Goal: Task Accomplishment & Management: Contribute content

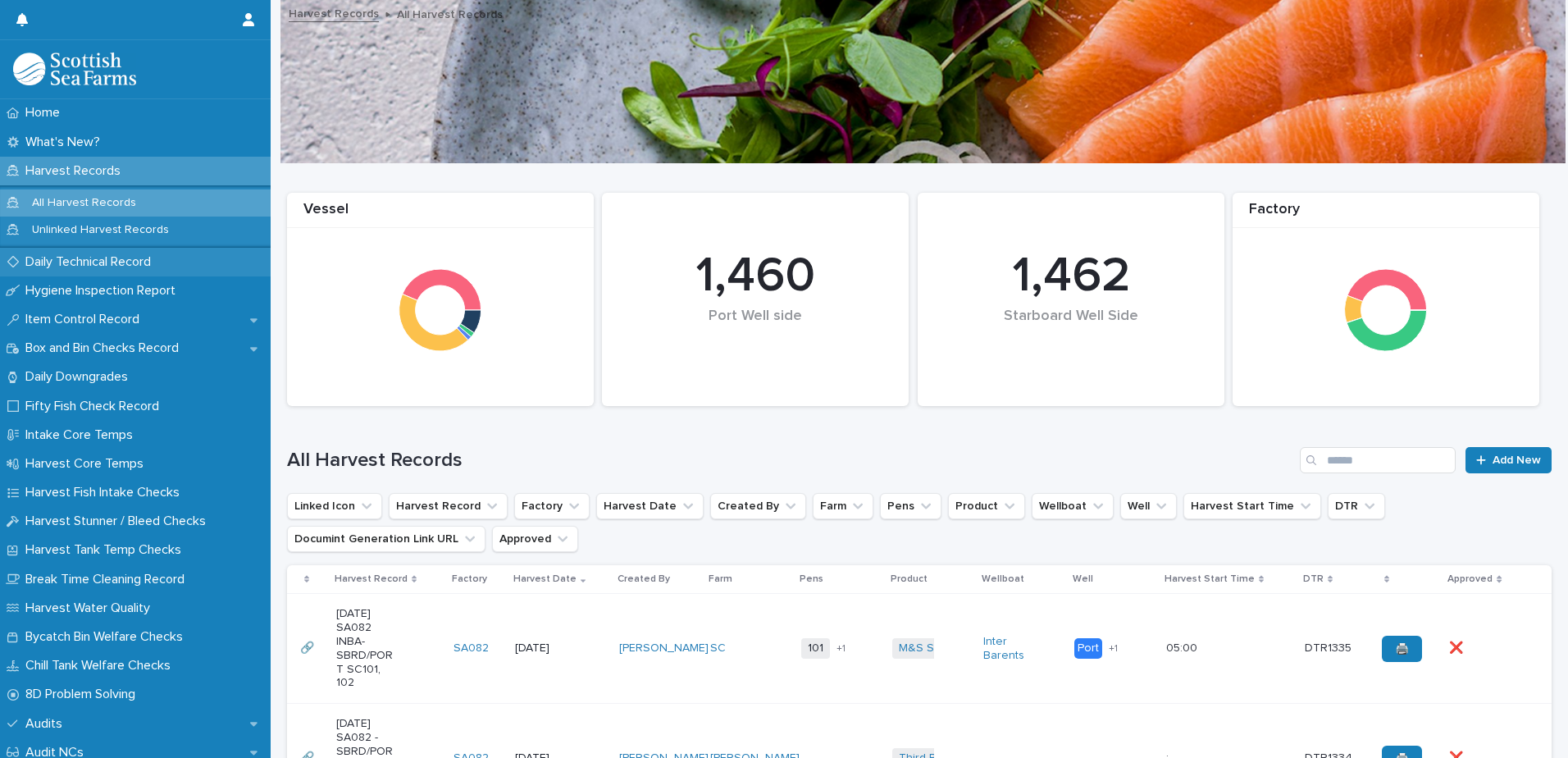
click at [63, 265] on p "Daily Technical Record" at bounding box center [92, 262] width 146 height 16
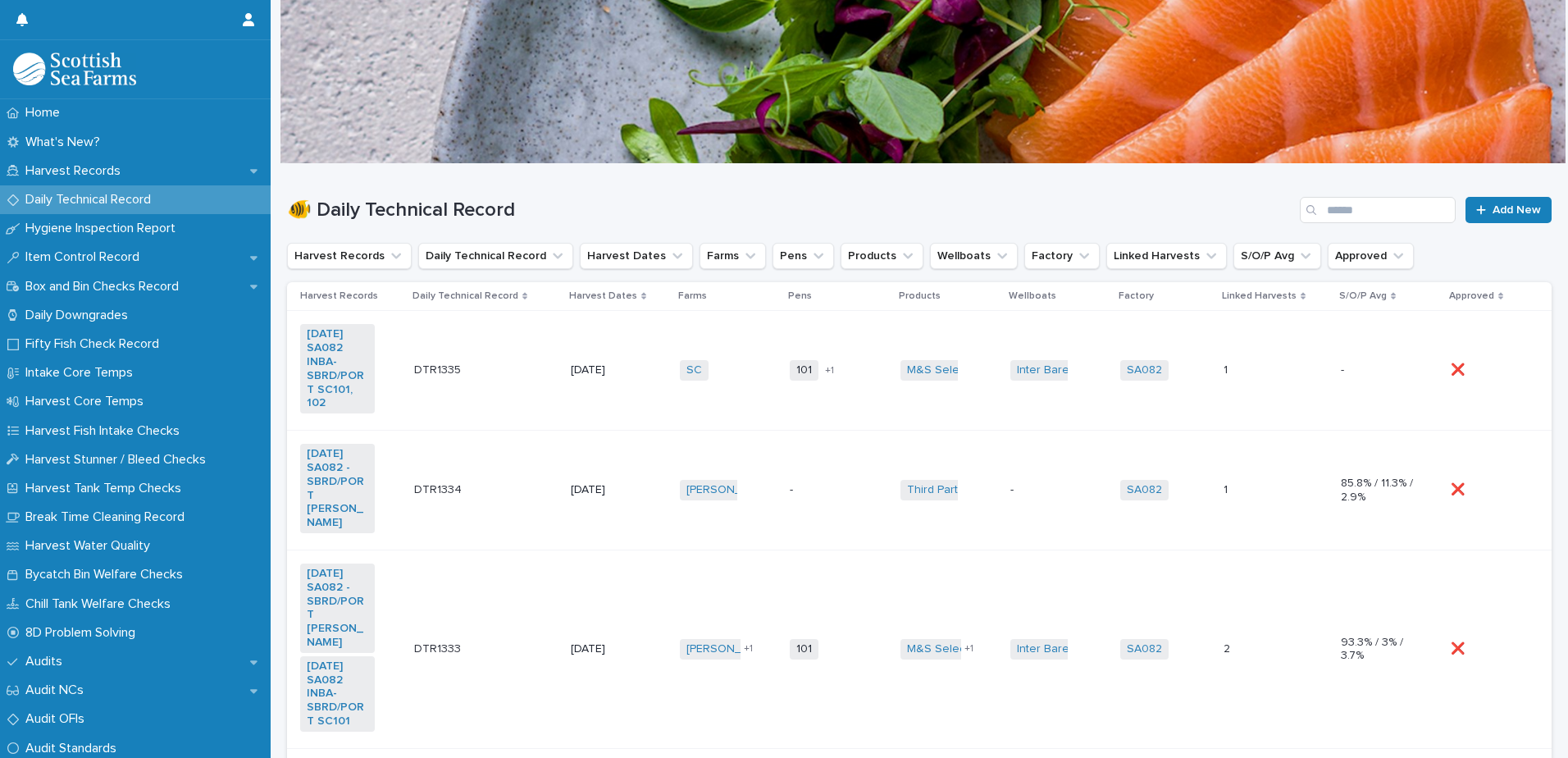
click at [745, 402] on td "SC + 0" at bounding box center [728, 371] width 110 height 120
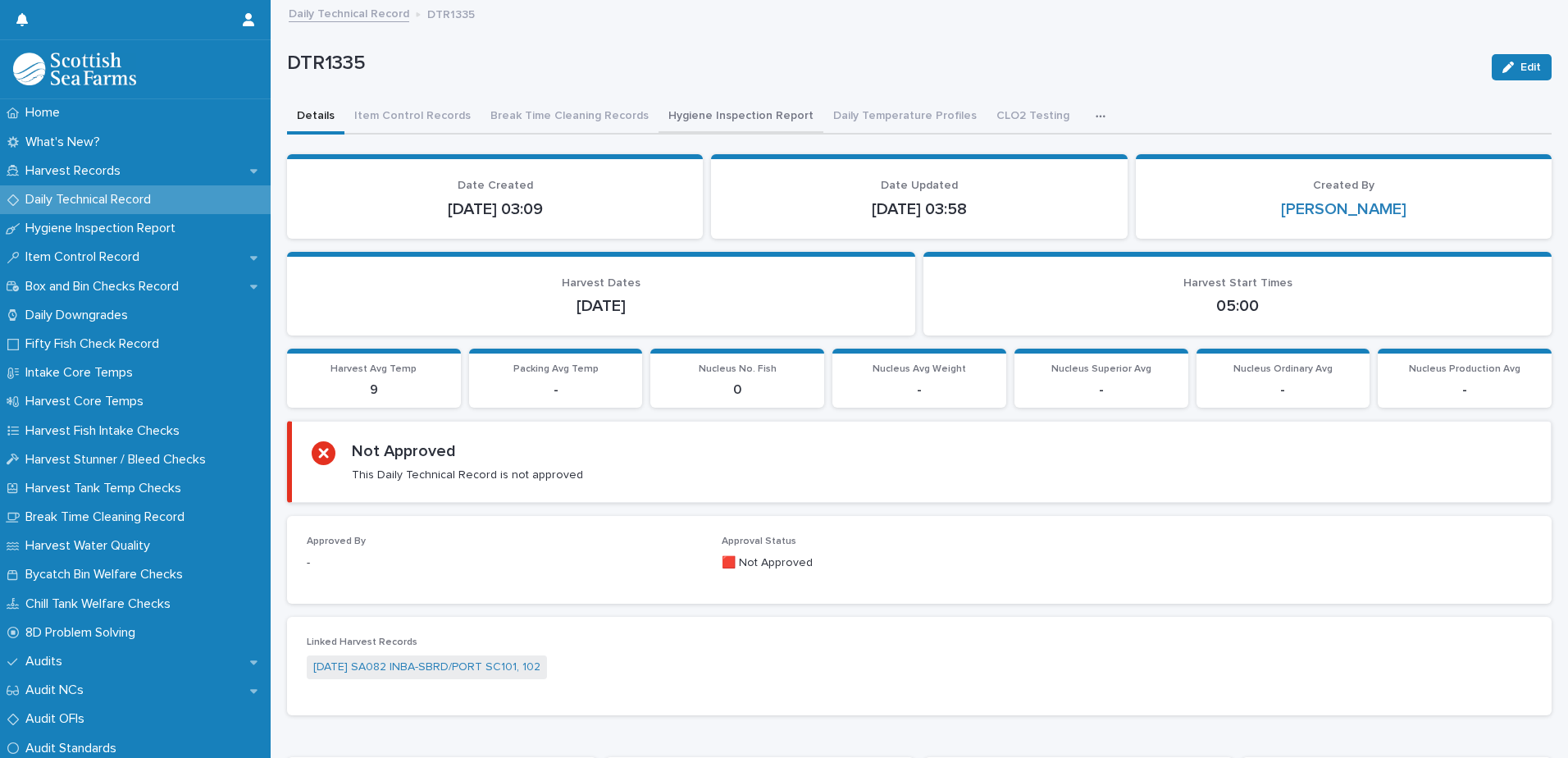
click at [730, 119] on button "Hygiene Inspection Report" at bounding box center [741, 117] width 165 height 35
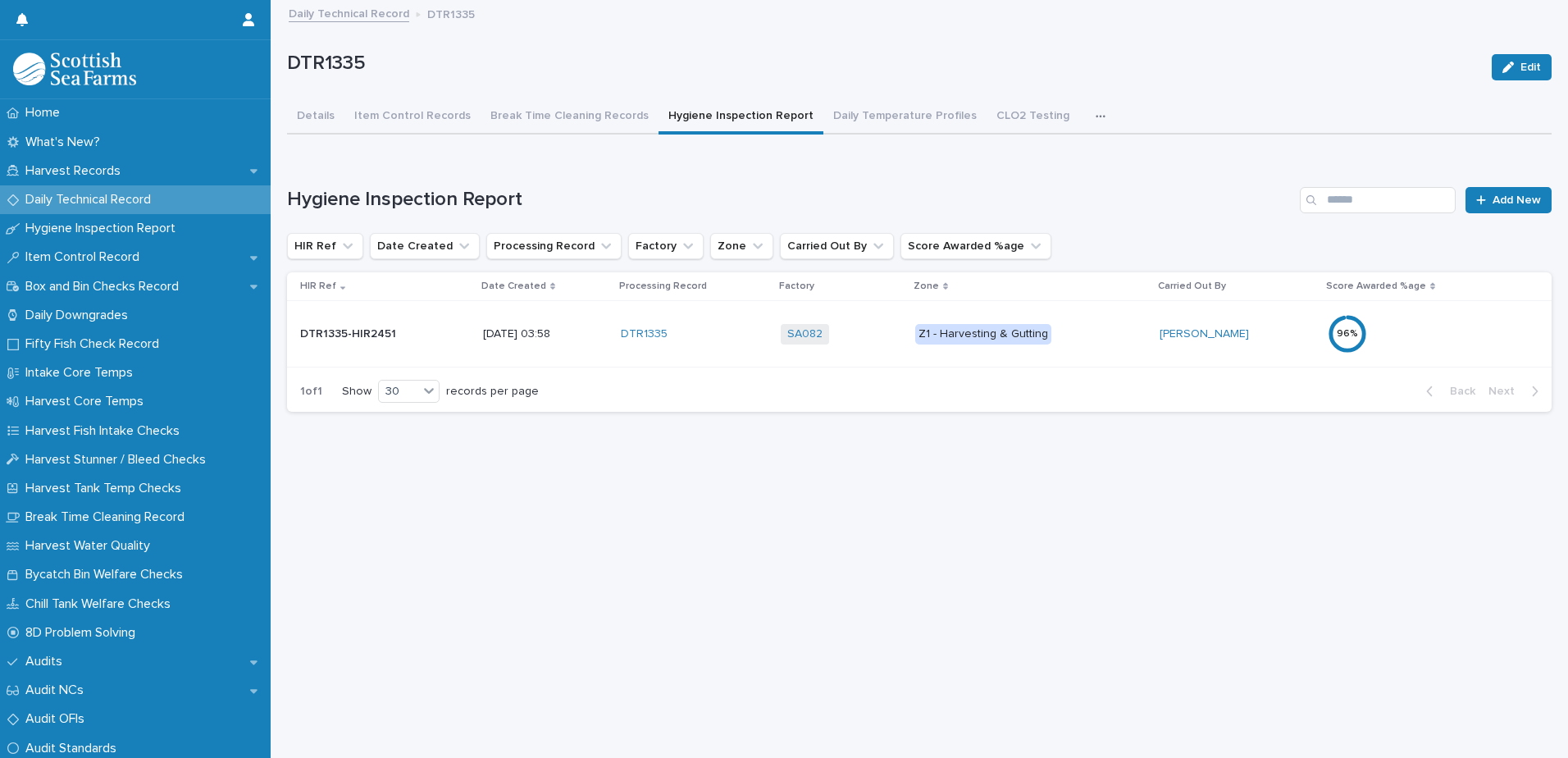
click at [1386, 341] on div "96 %" at bounding box center [1400, 334] width 144 height 39
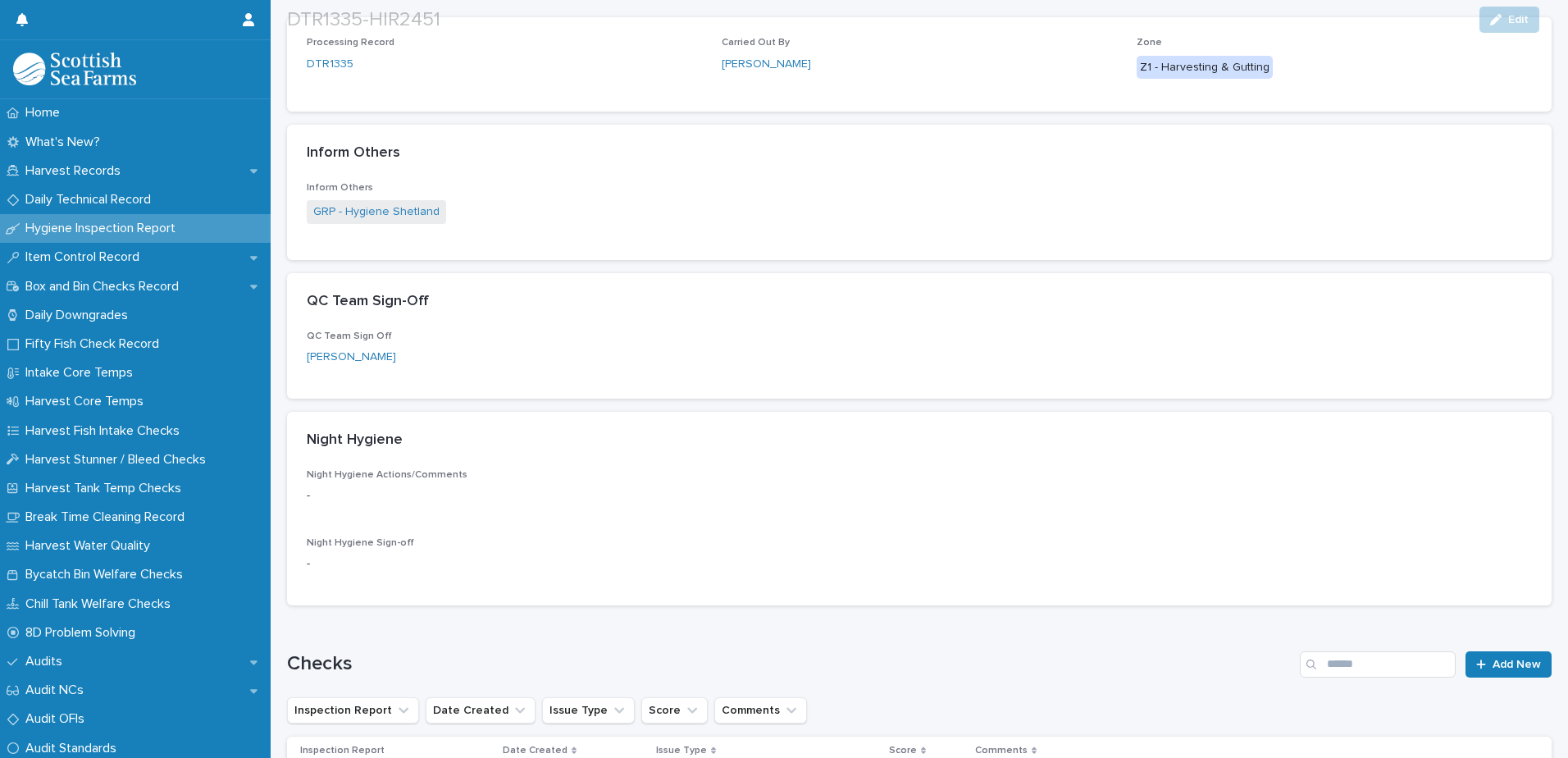
scroll to position [567, 0]
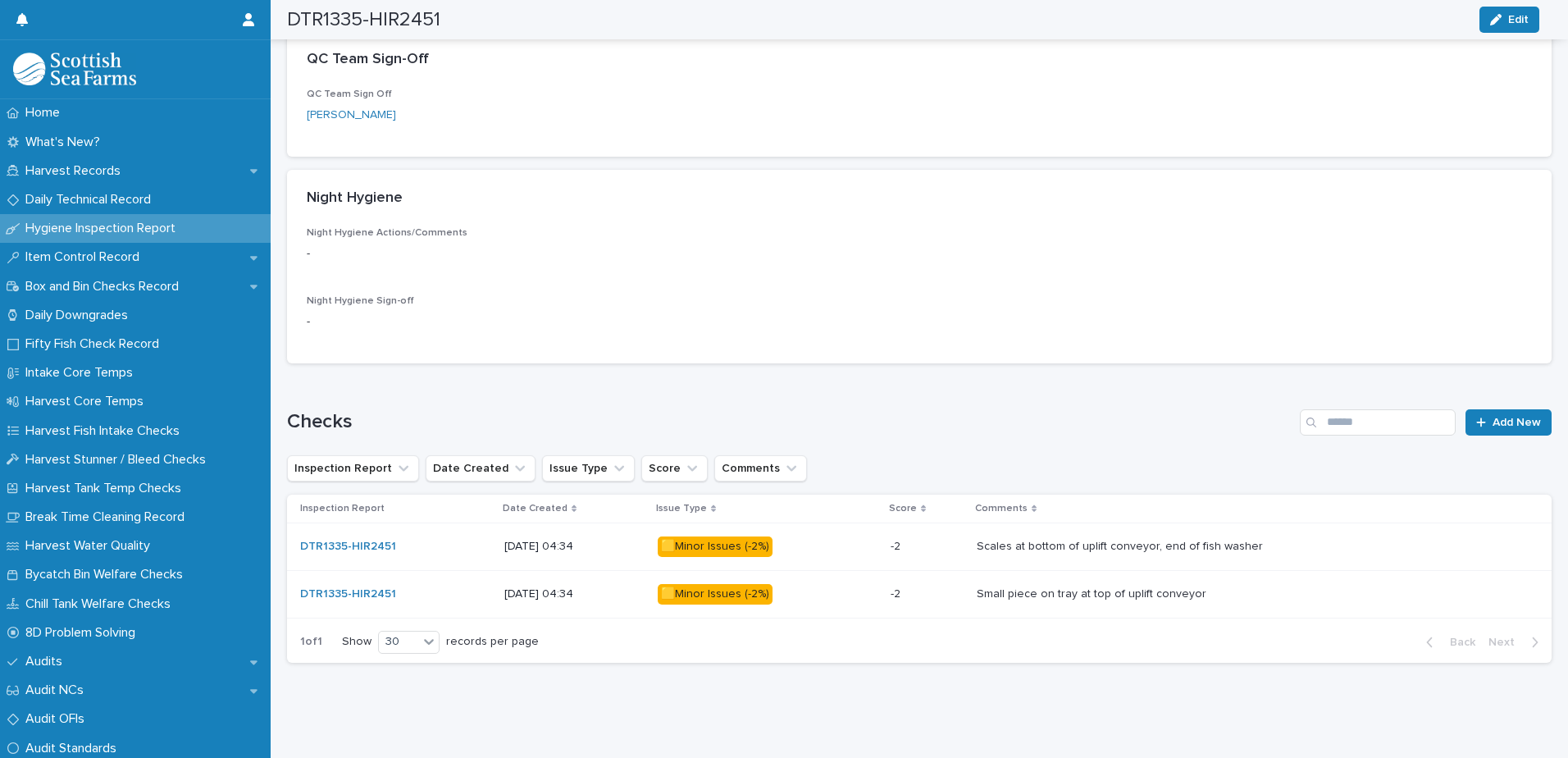
click at [1340, 540] on p at bounding box center [1250, 547] width 548 height 14
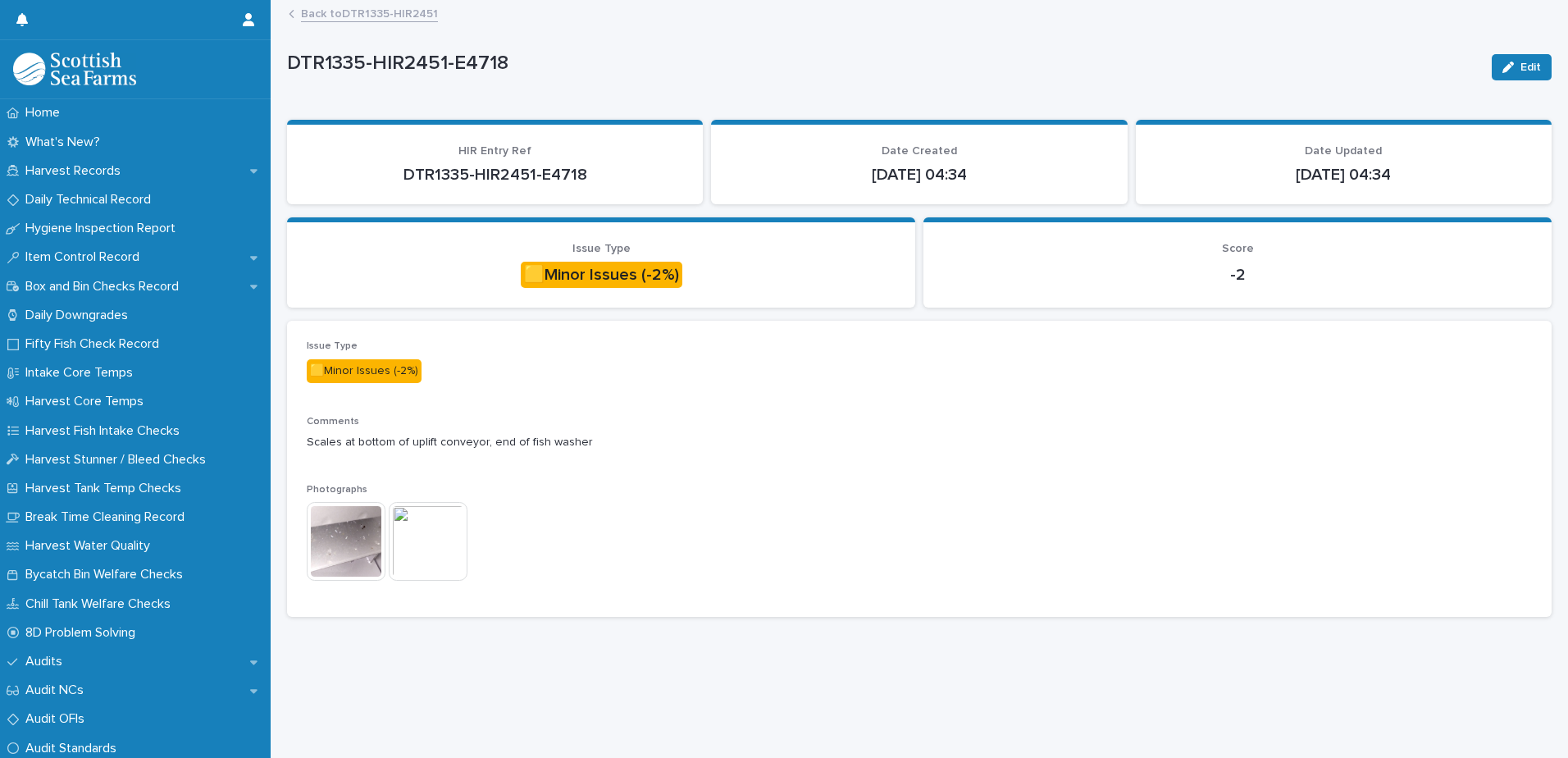
click at [342, 531] on img at bounding box center [346, 541] width 79 height 79
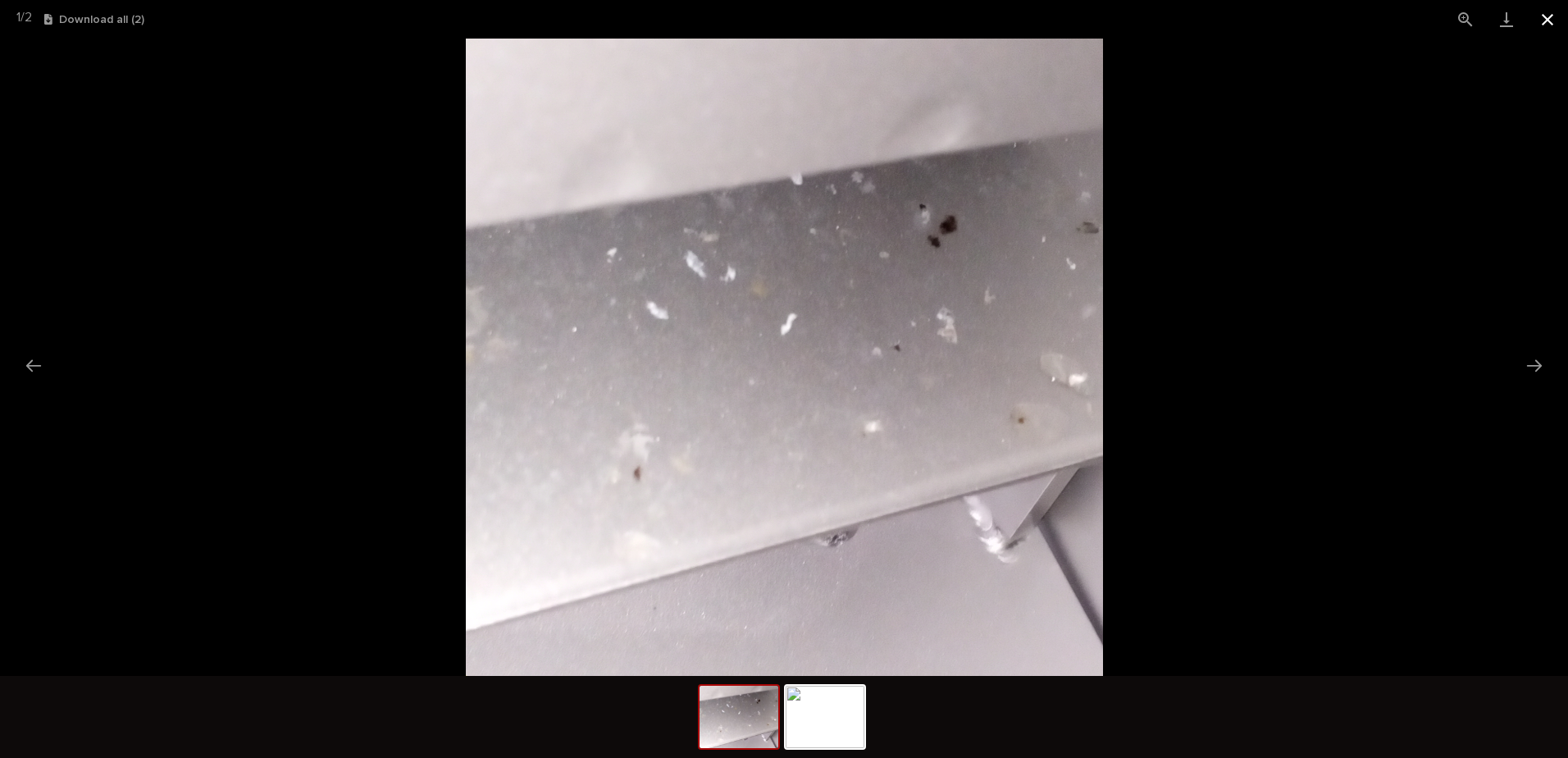
click at [1544, 17] on button "Close gallery" at bounding box center [1547, 19] width 41 height 38
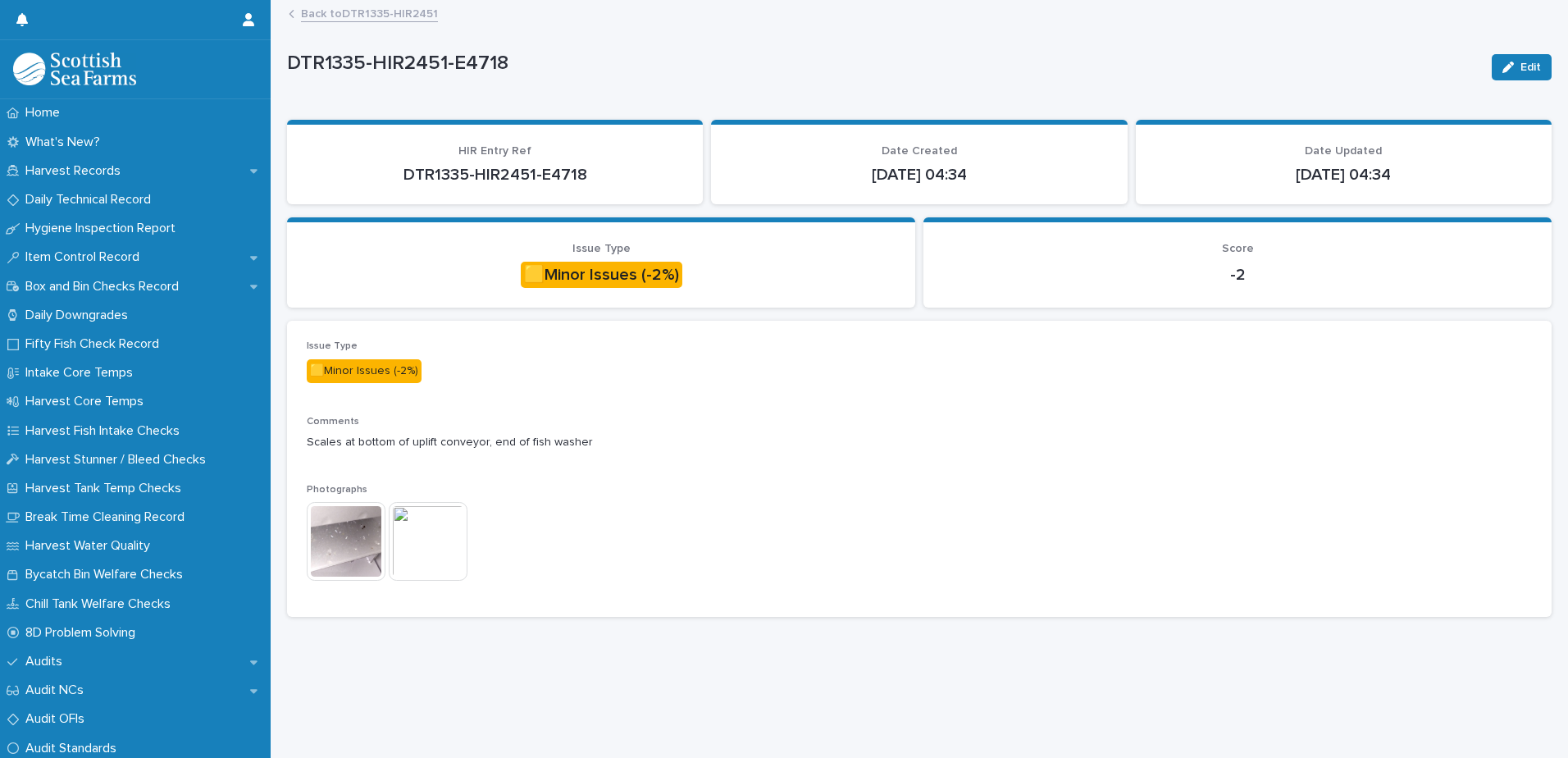
click at [330, 12] on link "Back to DTR1335-HIR2451" at bounding box center [369, 13] width 137 height 19
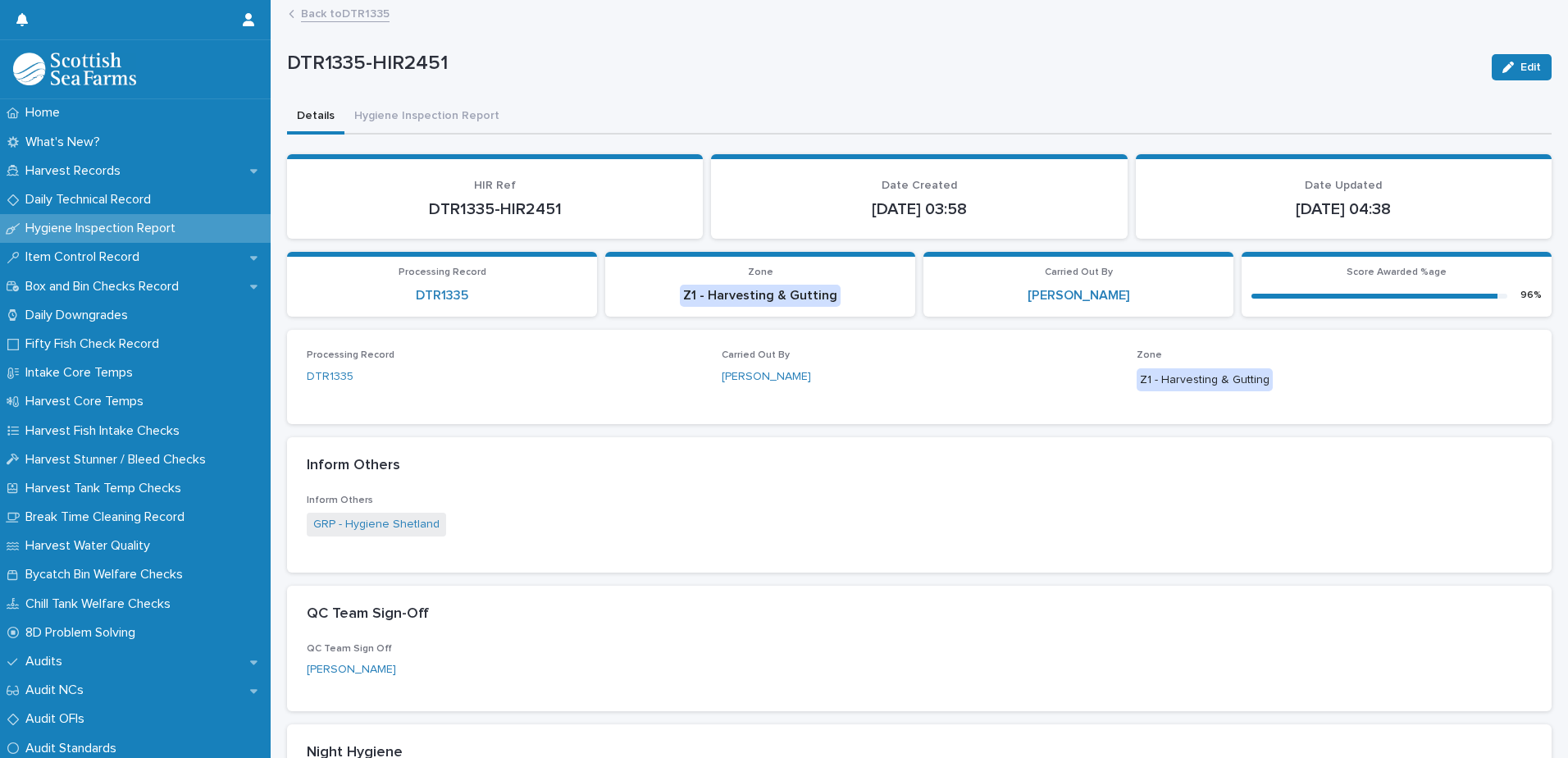
scroll to position [567, 0]
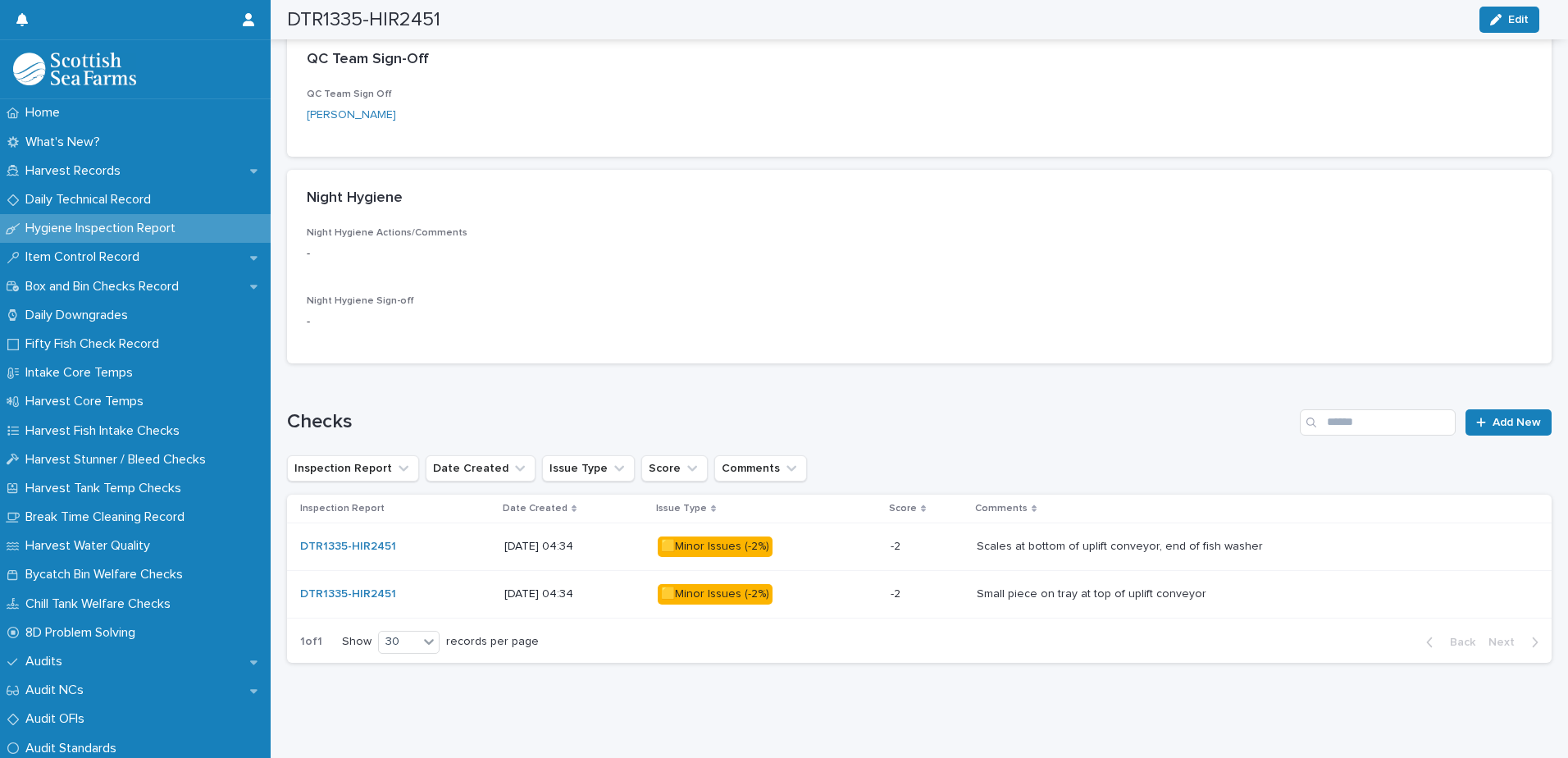
click at [1248, 587] on p at bounding box center [1250, 594] width 548 height 14
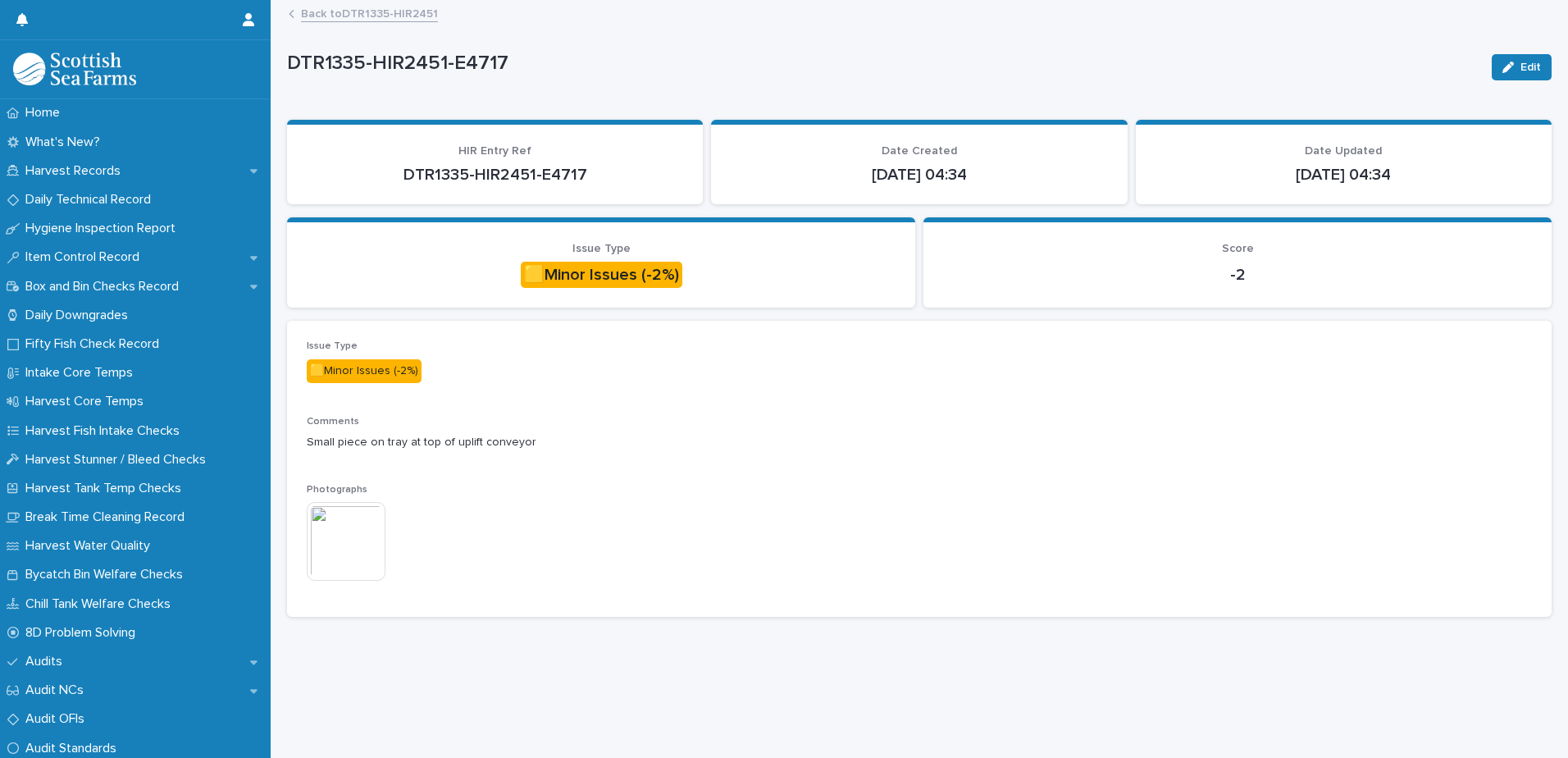
click at [348, 537] on img at bounding box center [346, 541] width 79 height 79
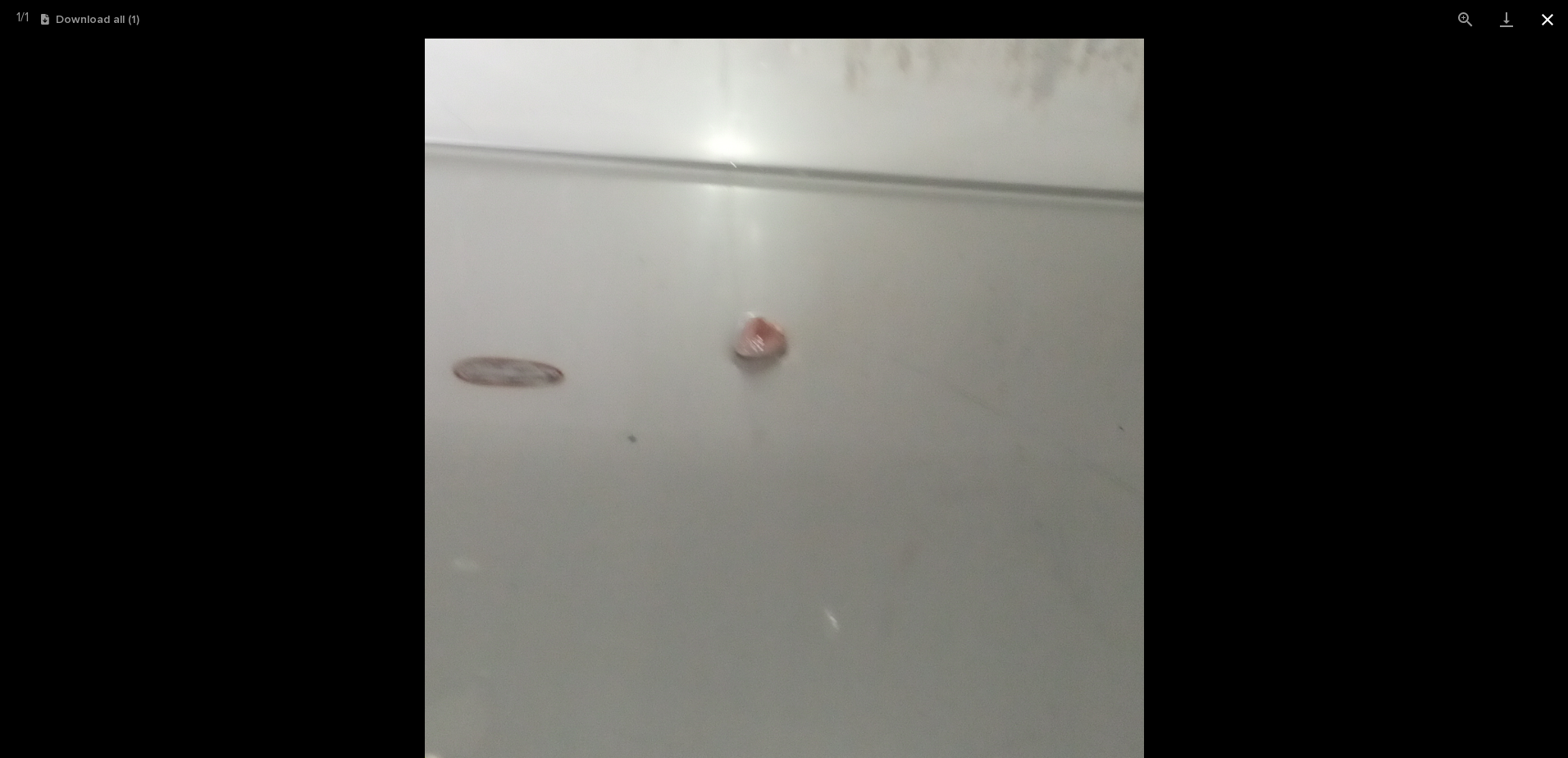
click at [1542, 16] on button "Close gallery" at bounding box center [1547, 19] width 41 height 38
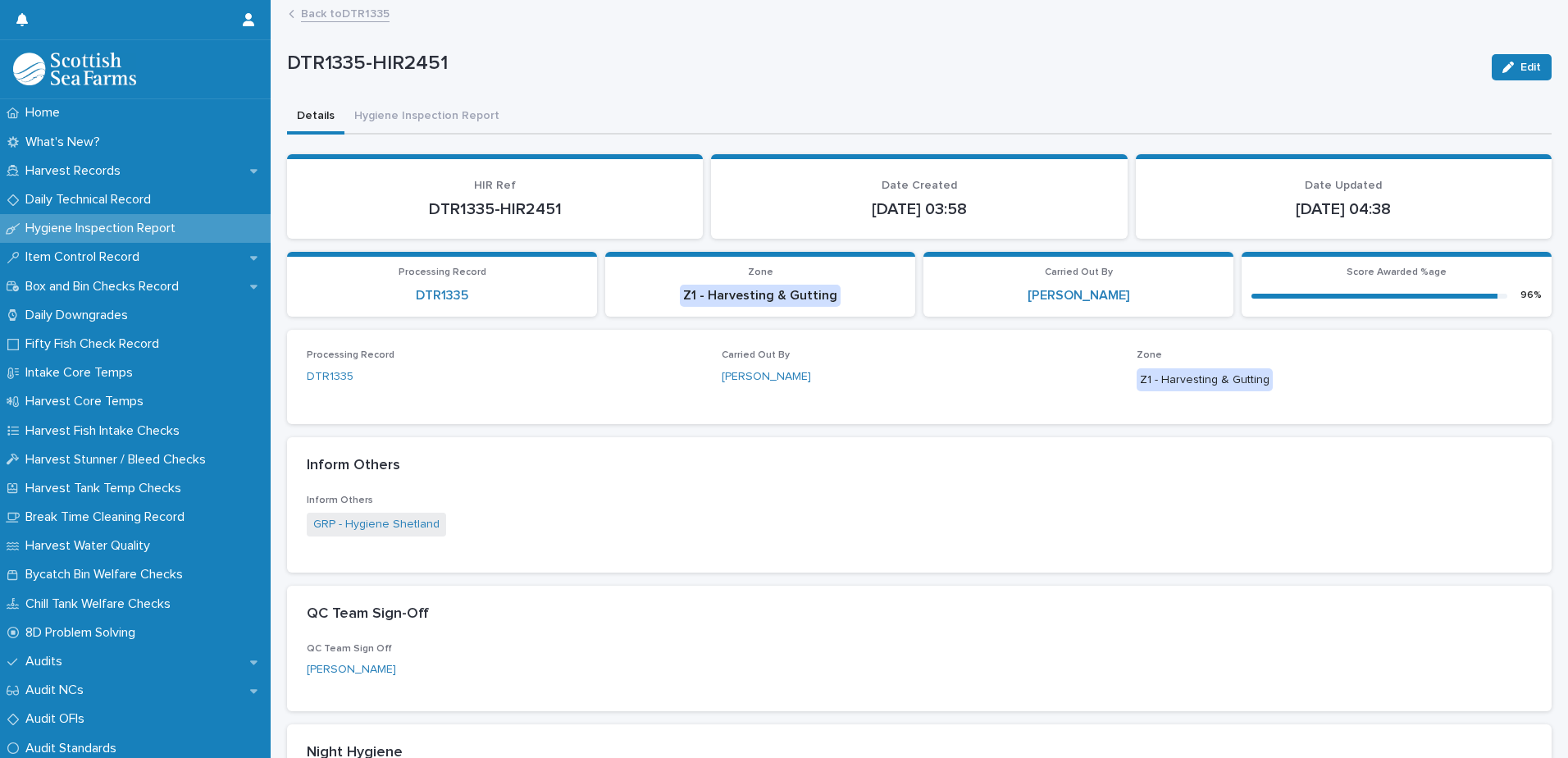
click at [312, 15] on link "Back to DTR1335" at bounding box center [345, 13] width 88 height 19
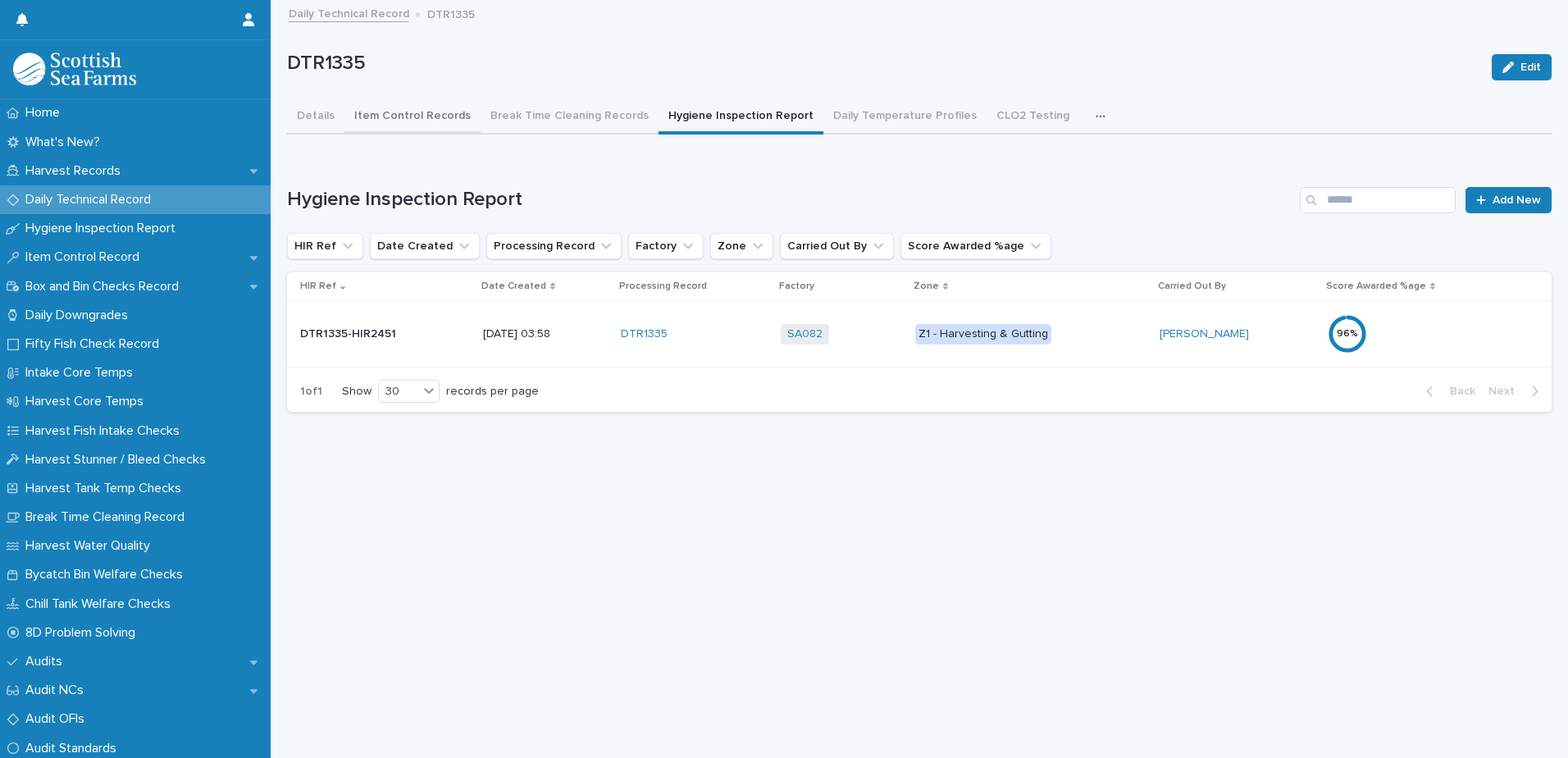
click at [411, 113] on button "Item Control Records" at bounding box center [412, 117] width 136 height 35
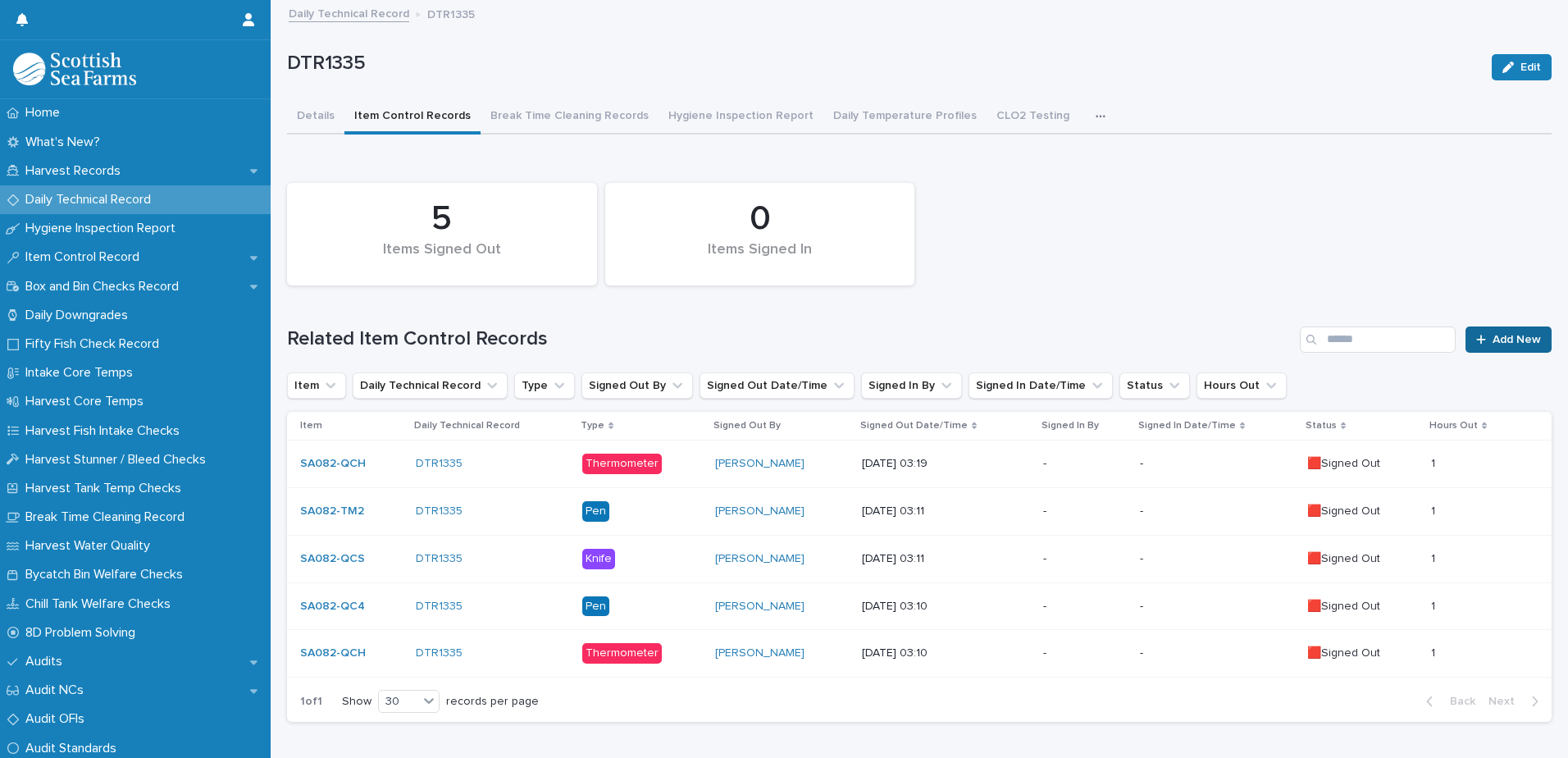
click at [1493, 343] on span "Add New" at bounding box center [1517, 339] width 49 height 11
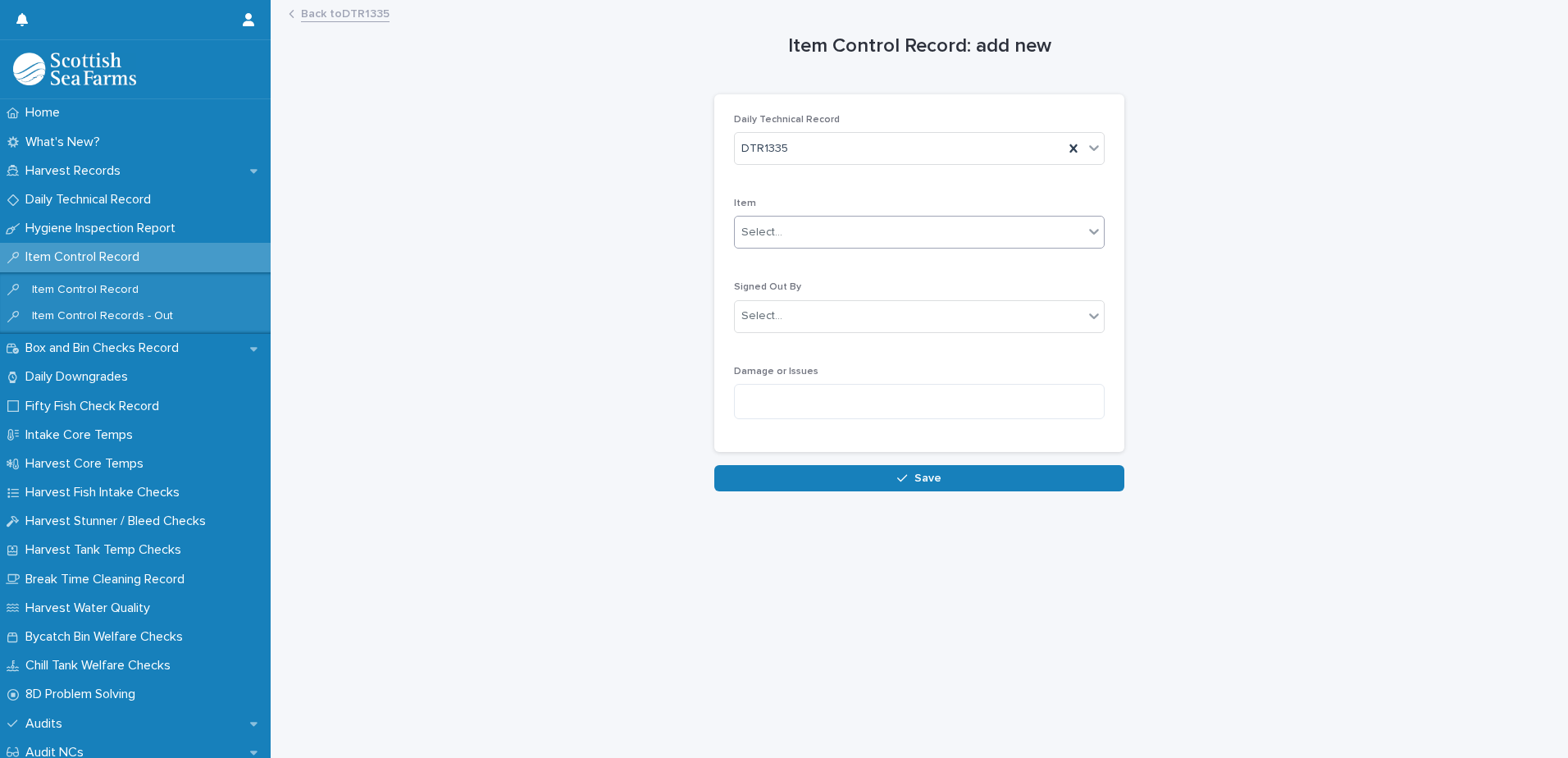
click at [835, 233] on div "Select..." at bounding box center [909, 232] width 348 height 27
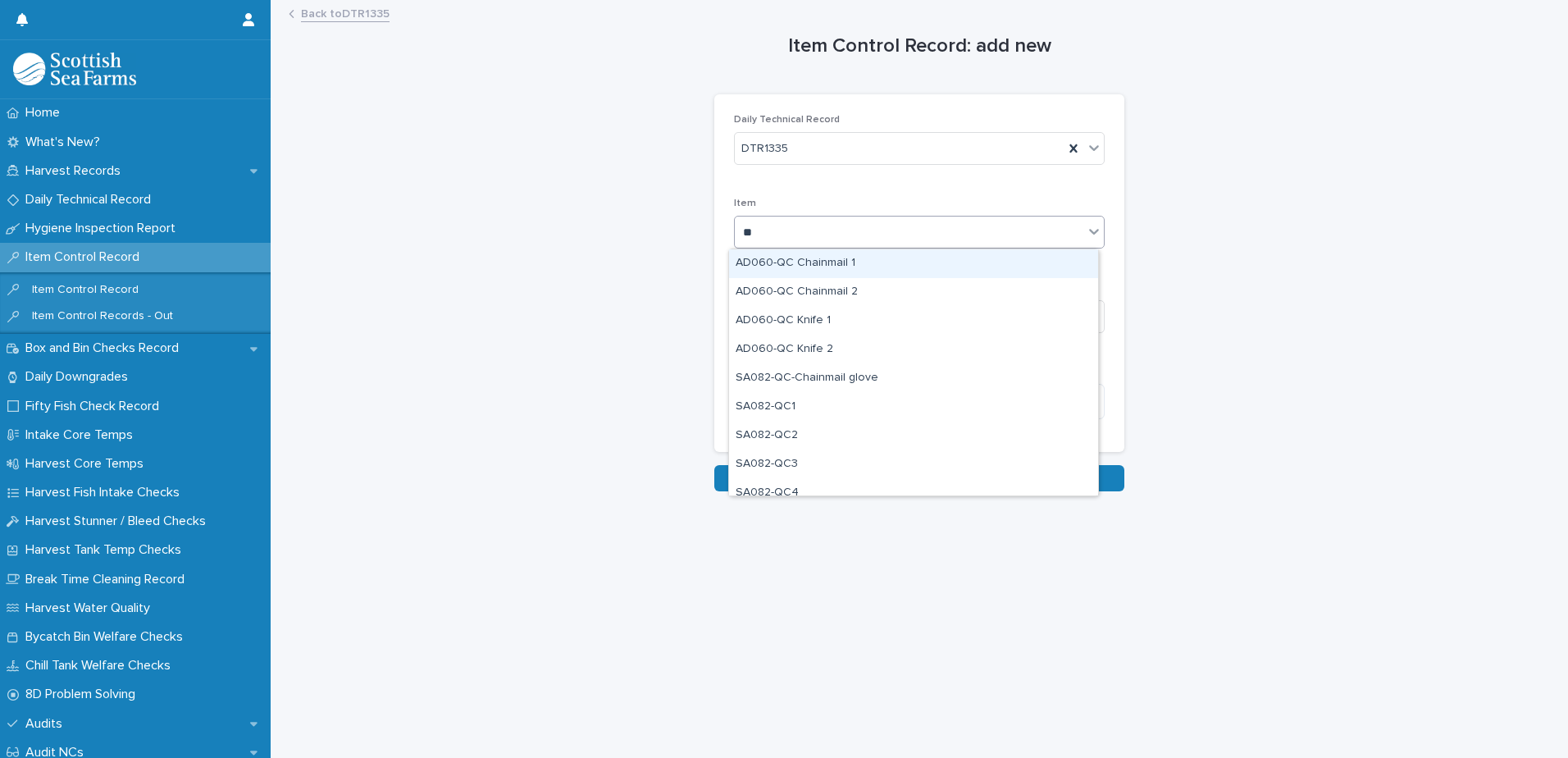
type input "***"
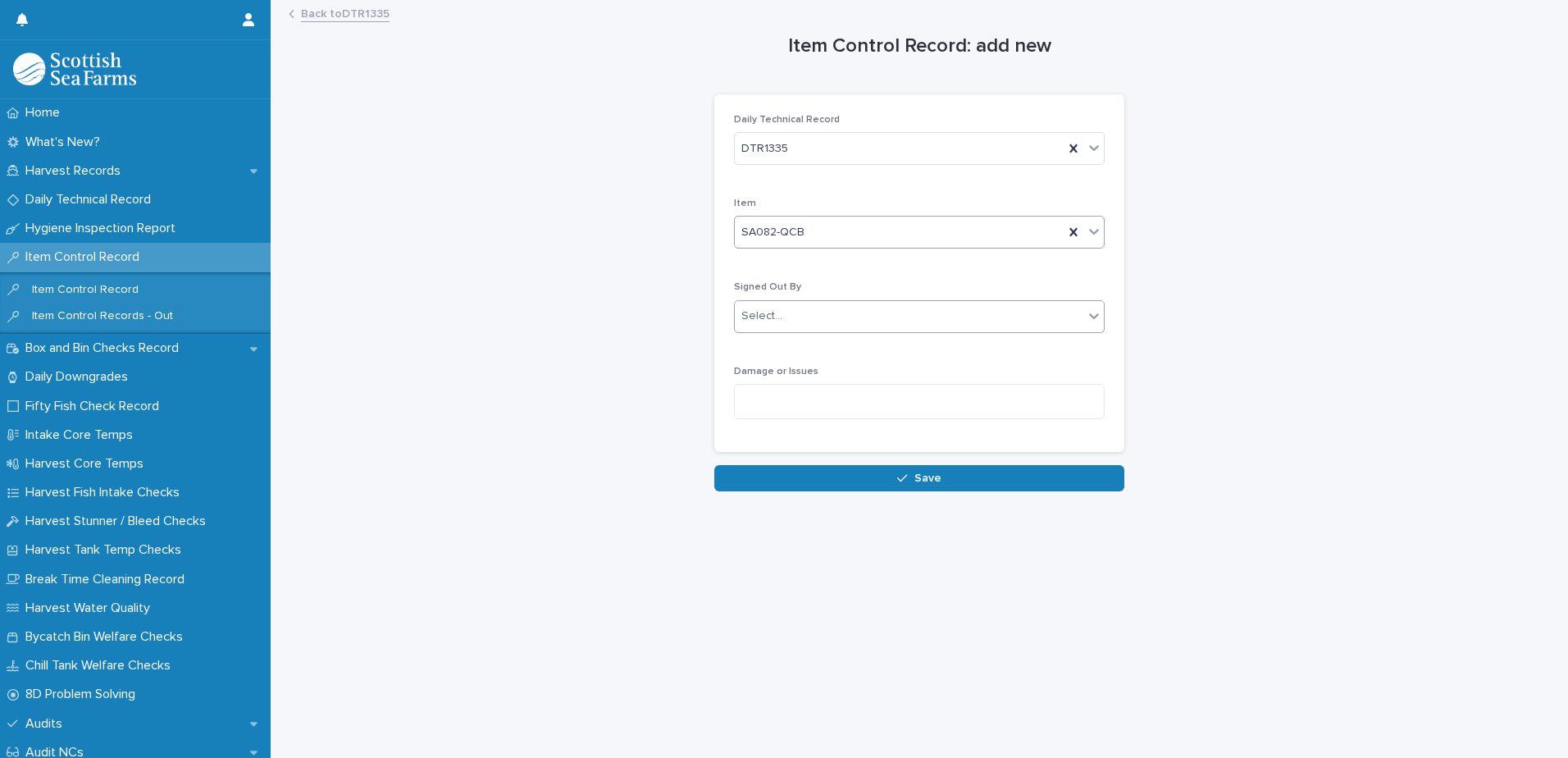
click at [778, 314] on div "Select..." at bounding box center [909, 315] width 348 height 27
type input "*****"
click at [810, 347] on div "[PERSON_NAME]" at bounding box center [914, 347] width 369 height 29
click at [845, 474] on button "Save" at bounding box center [918, 478] width 410 height 26
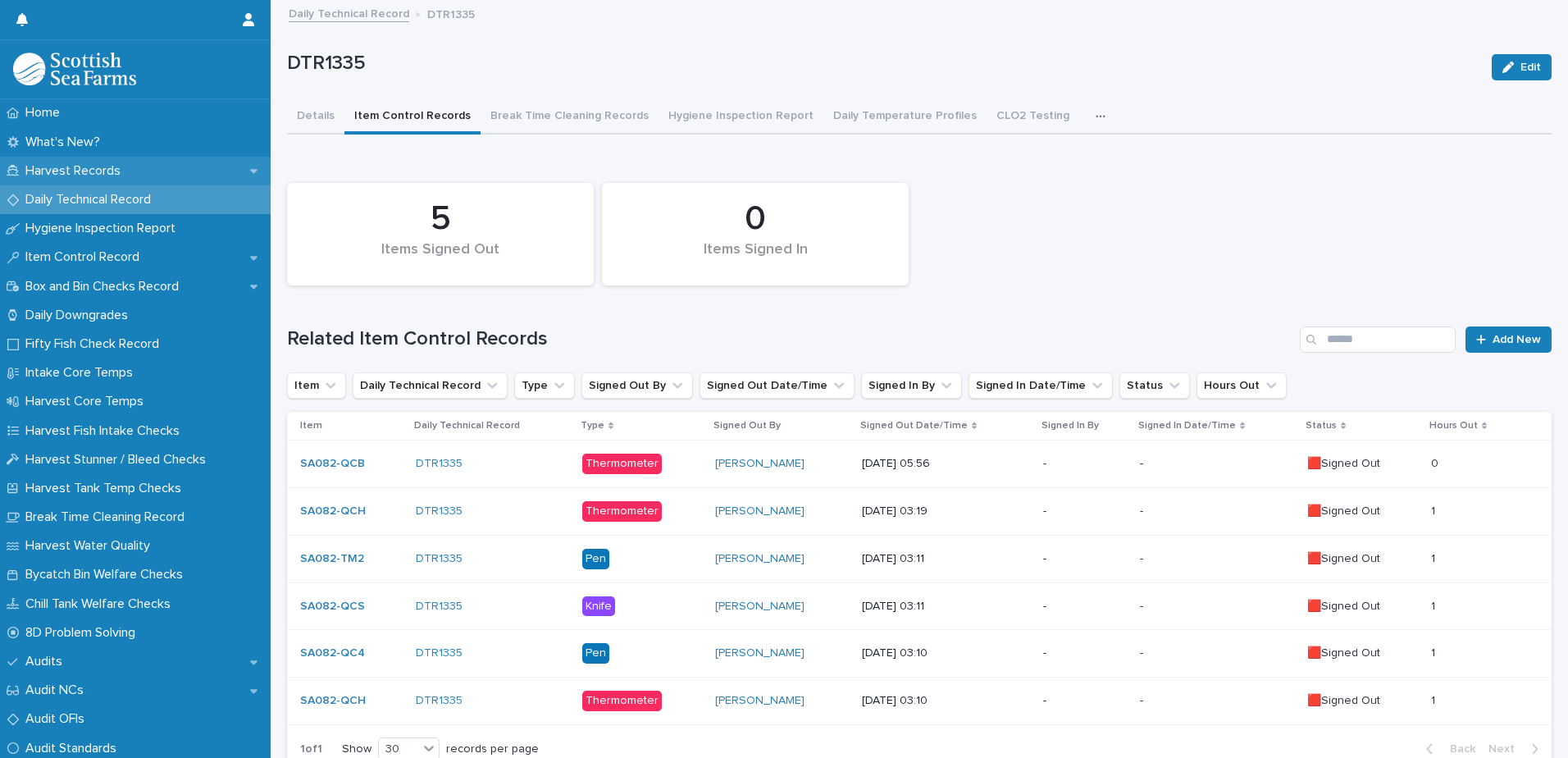
click at [70, 165] on p "Harvest Records" at bounding box center [76, 171] width 115 height 16
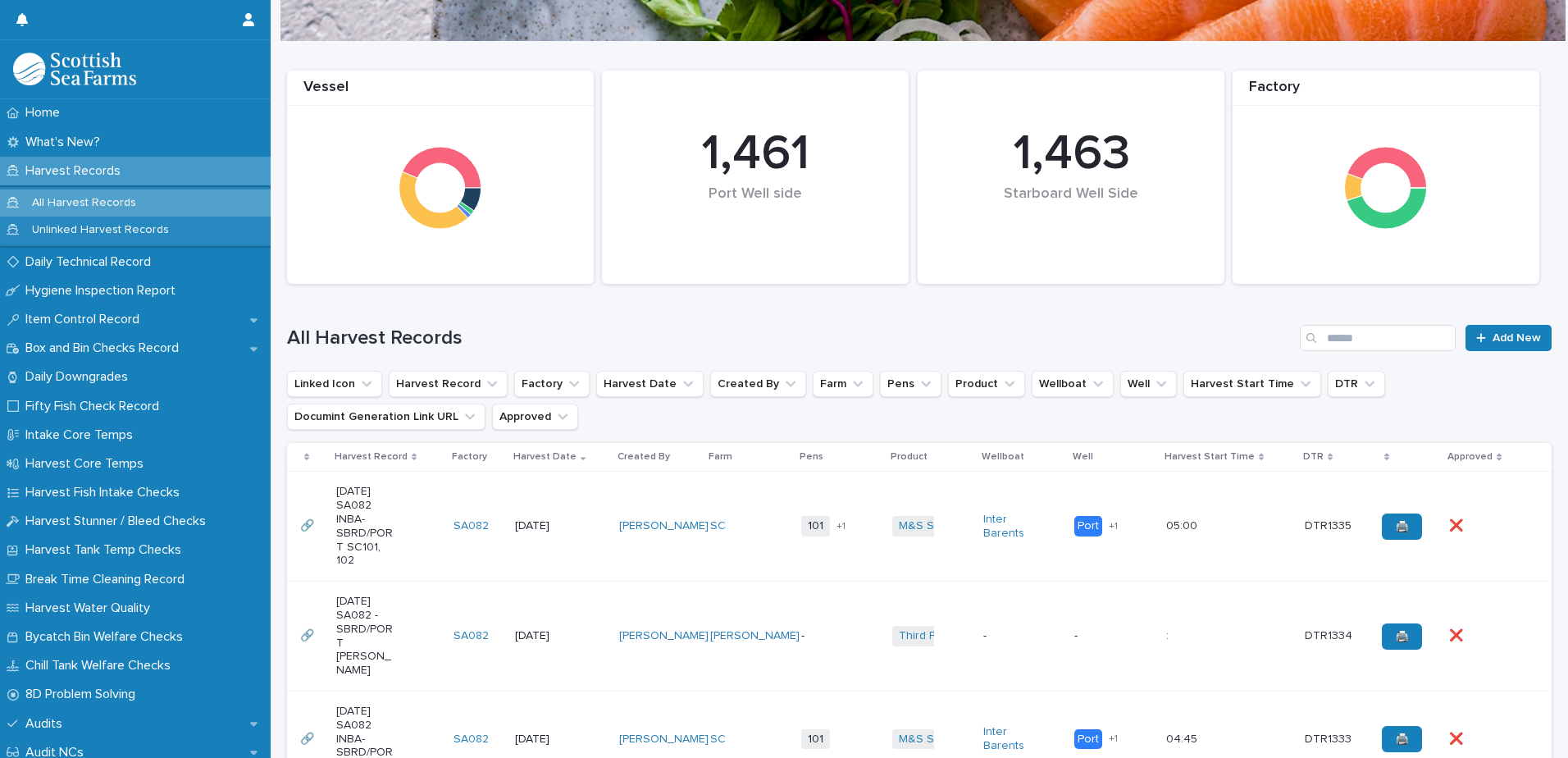
scroll to position [246, 0]
